Goal: Information Seeking & Learning: Learn about a topic

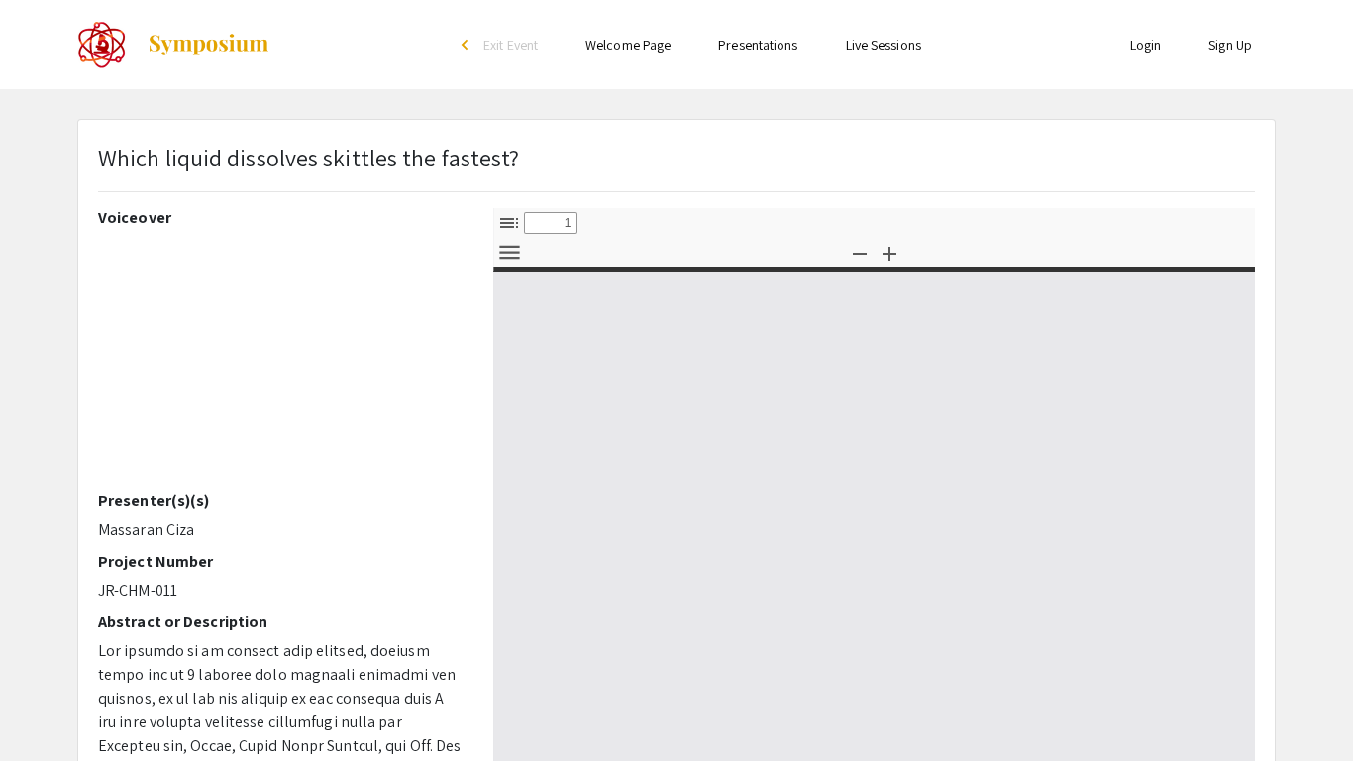
select select "custom"
type input "0"
select select "custom"
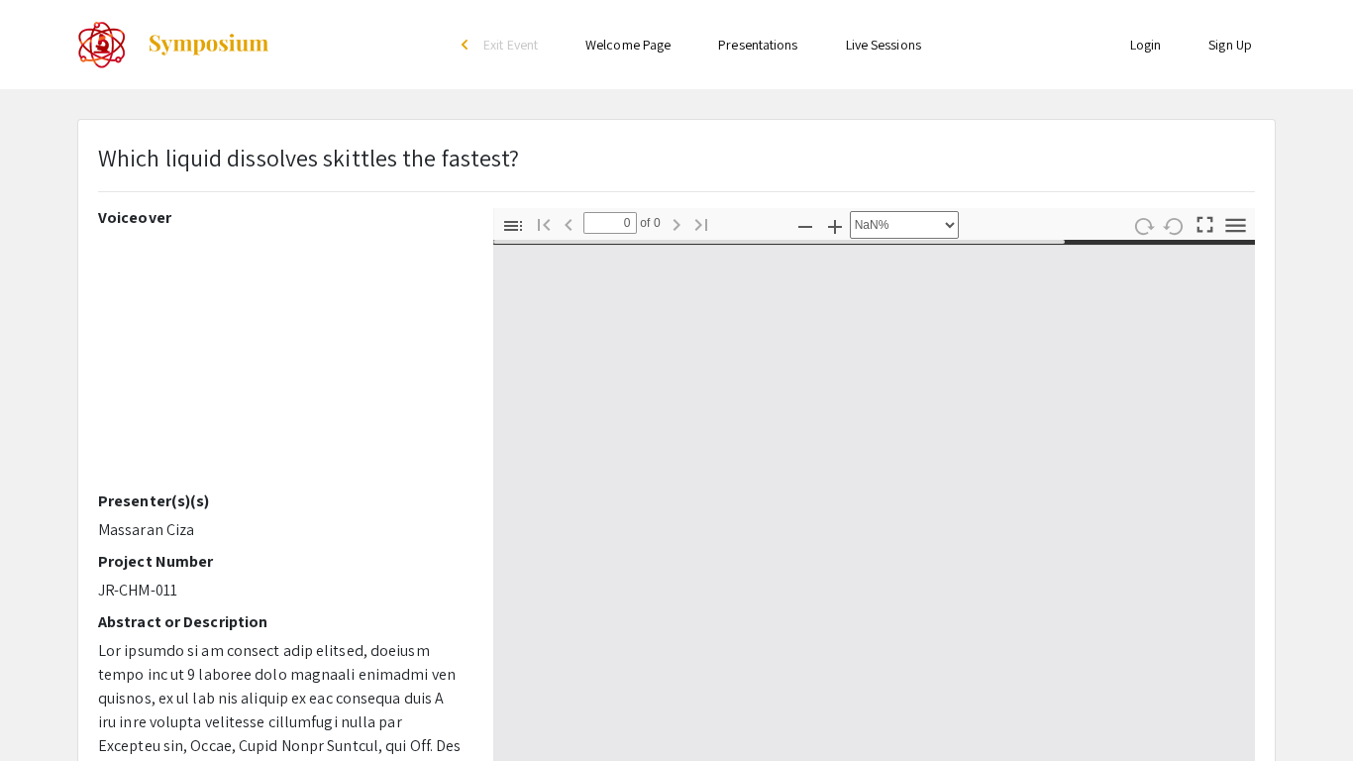
type input "1"
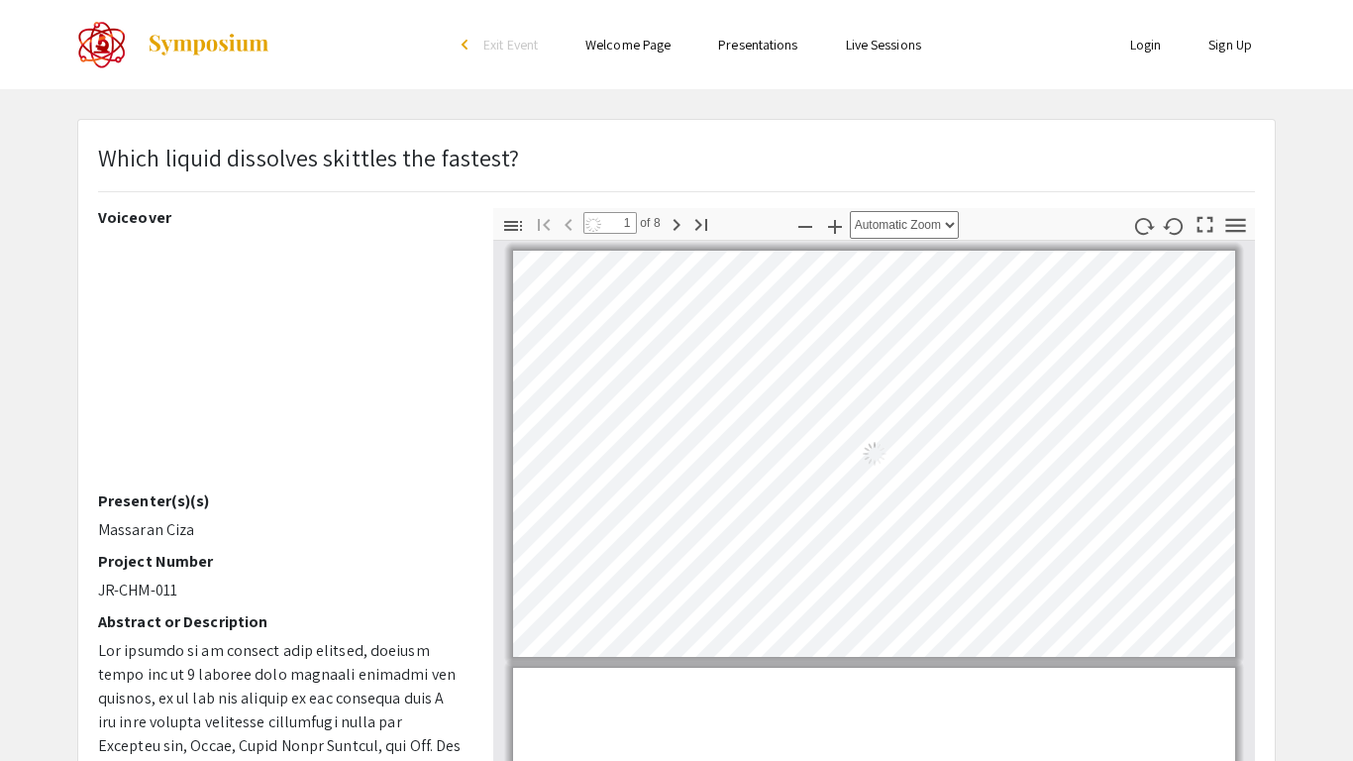
select select "auto"
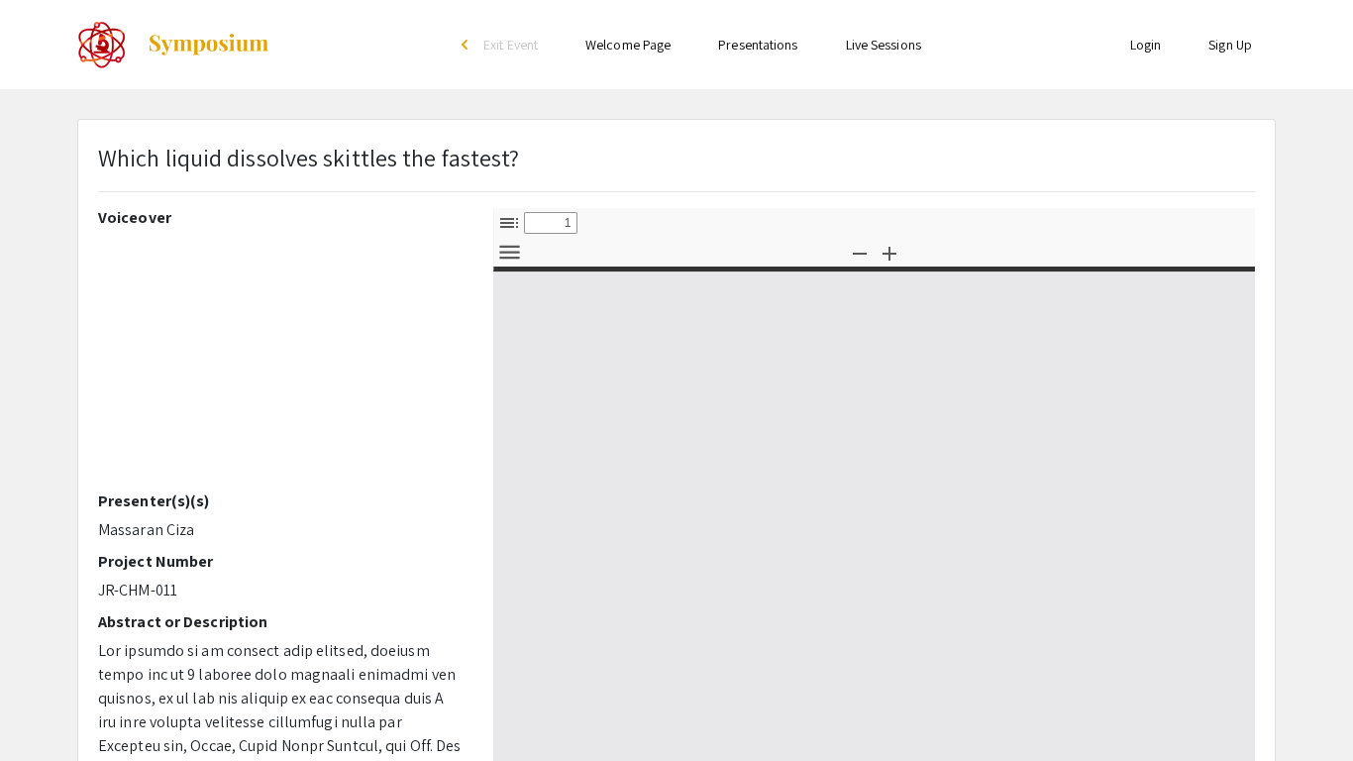
select select "custom"
type input "0"
select select "custom"
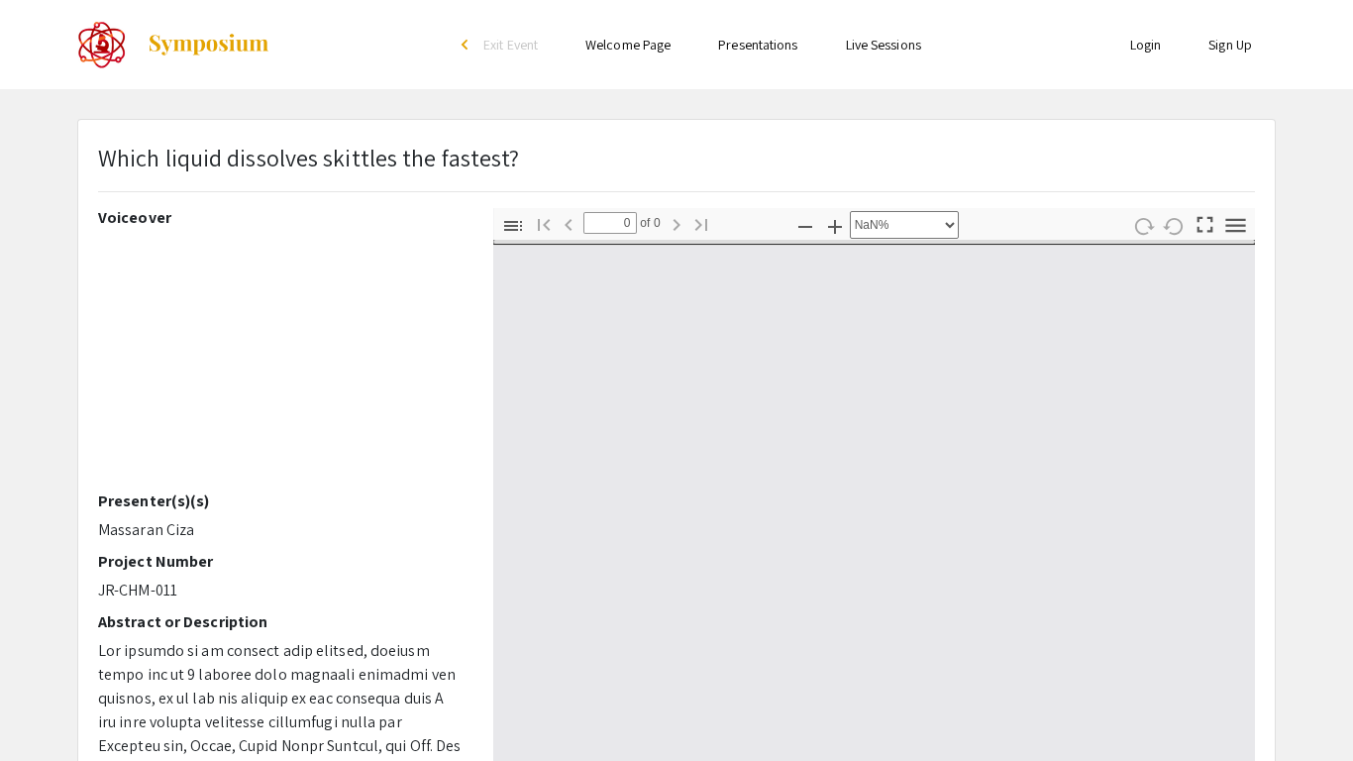
type input "1"
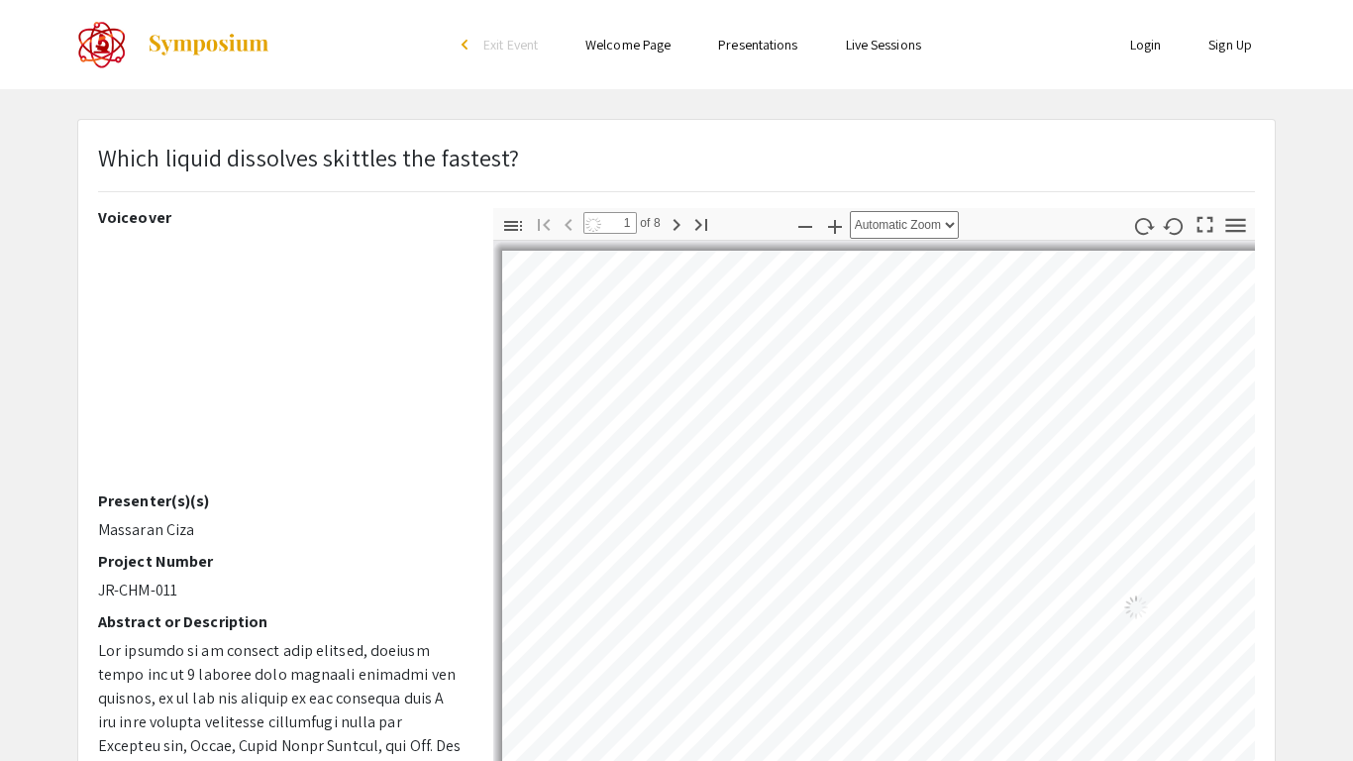
select select "auto"
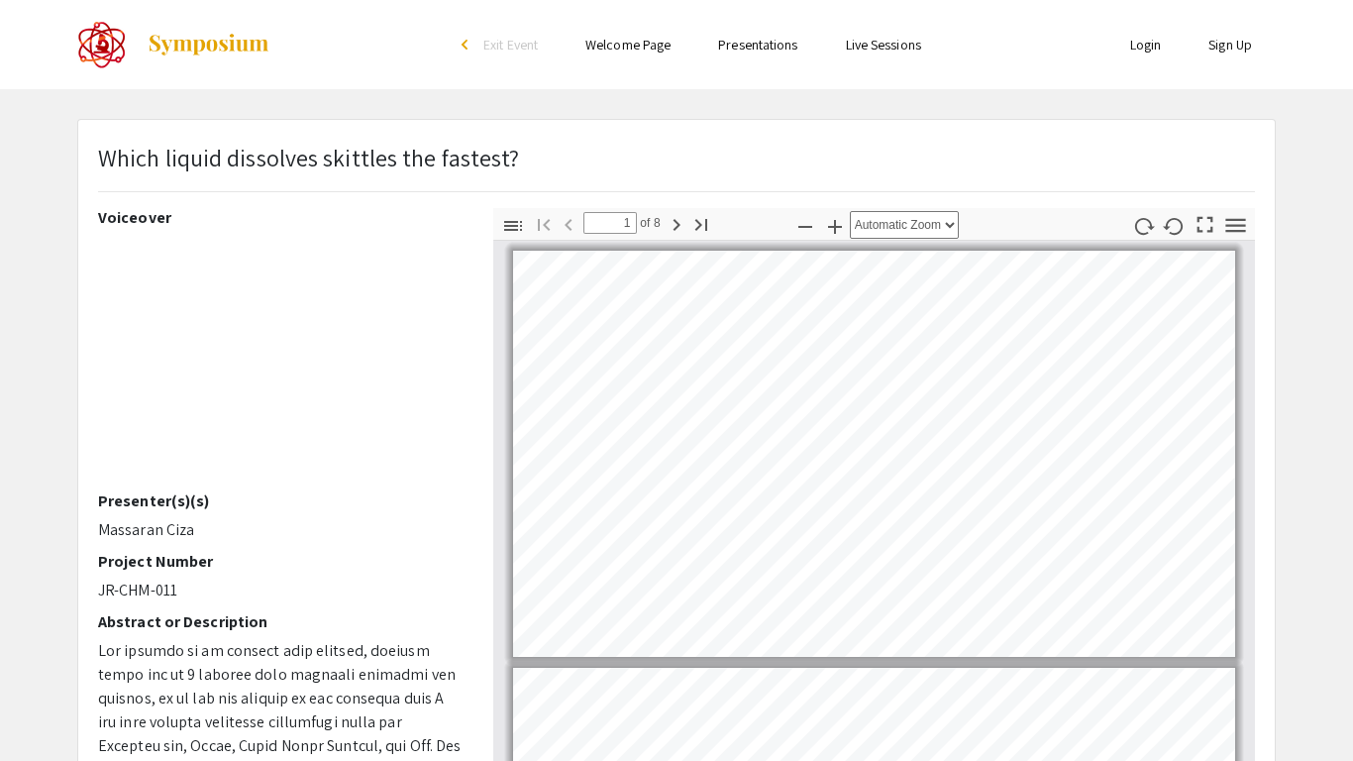
scroll to position [3, 0]
